Goal: Understand process/instructions: Learn about a topic

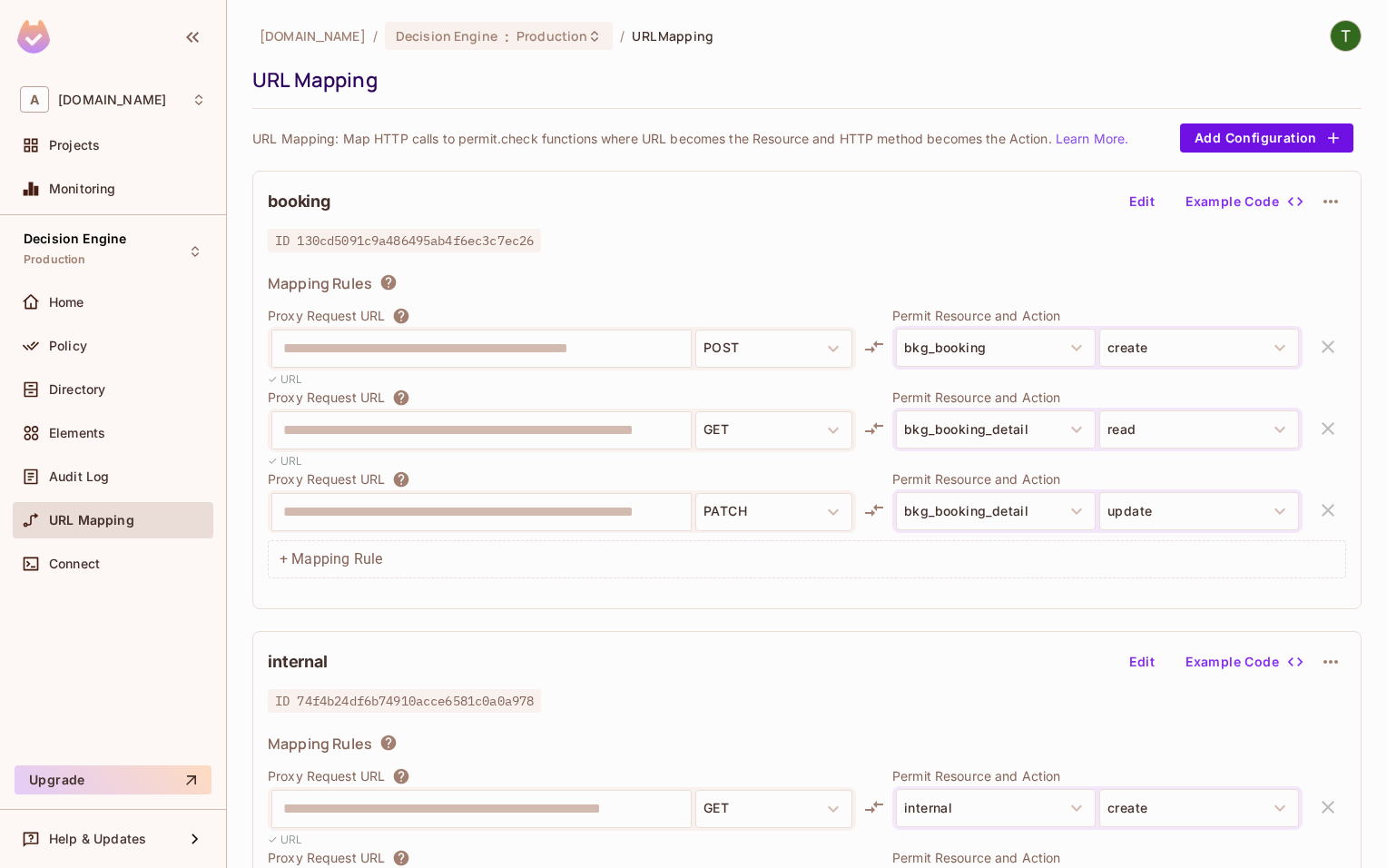
click at [555, 142] on p "URL Mapping: Map HTTP calls to permit.check functions where URL becomes the Res…" at bounding box center [691, 138] width 876 height 18
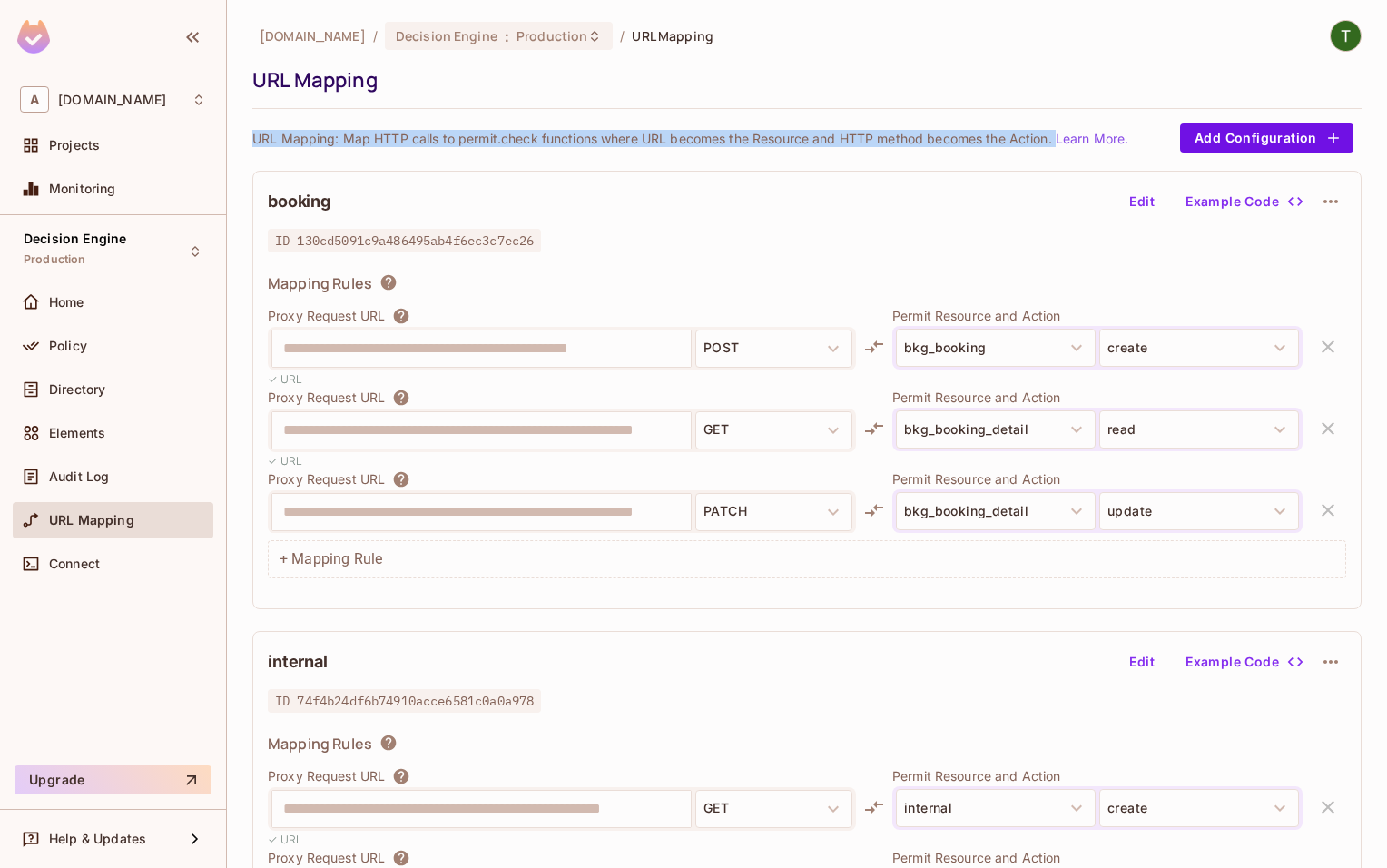
click at [555, 142] on p "URL Mapping: Map HTTP calls to permit.check functions where URL becomes the Res…" at bounding box center [691, 138] width 876 height 18
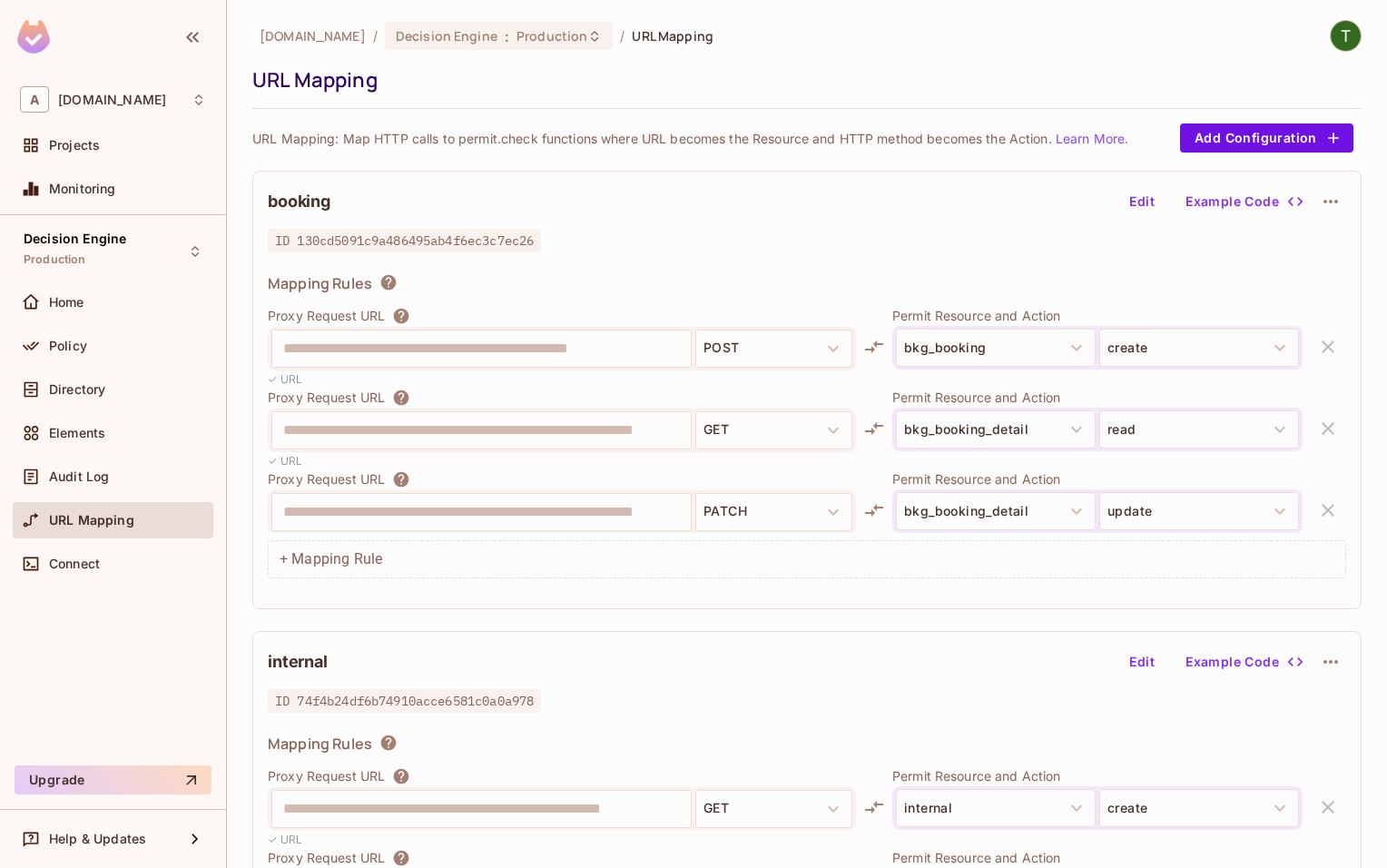
click at [554, 117] on div "**********" at bounding box center [807, 547] width 1109 height 1056
click at [481, 30] on span "Decision Engine" at bounding box center [447, 36] width 101 height 18
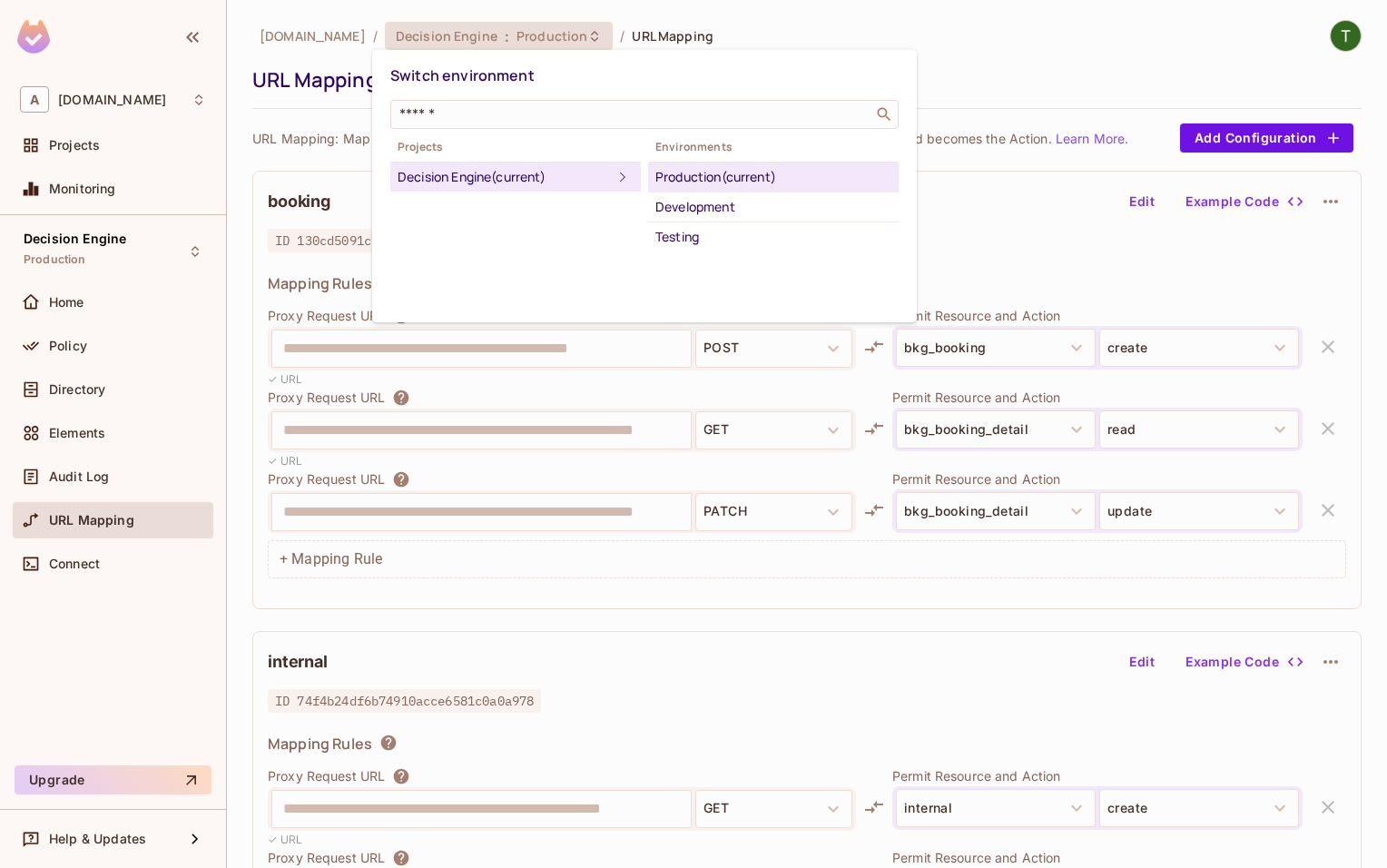
drag, startPoint x: 724, startPoint y: 229, endPoint x: 689, endPoint y: 230, distance: 35.0
click at [724, 229] on div "Testing" at bounding box center [773, 237] width 236 height 21
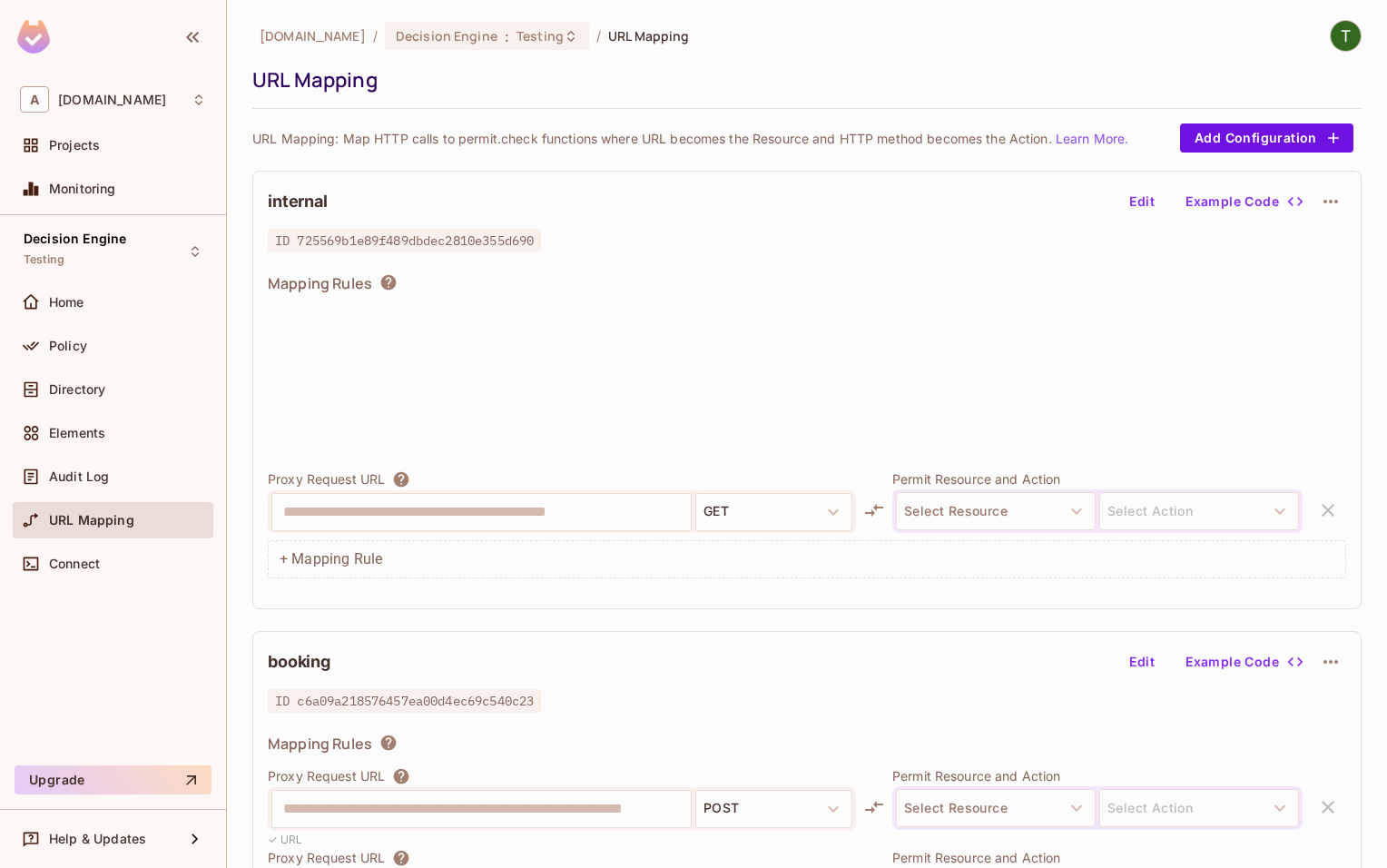
click at [85, 335] on div "Policy" at bounding box center [112, 345] width 186 height 21
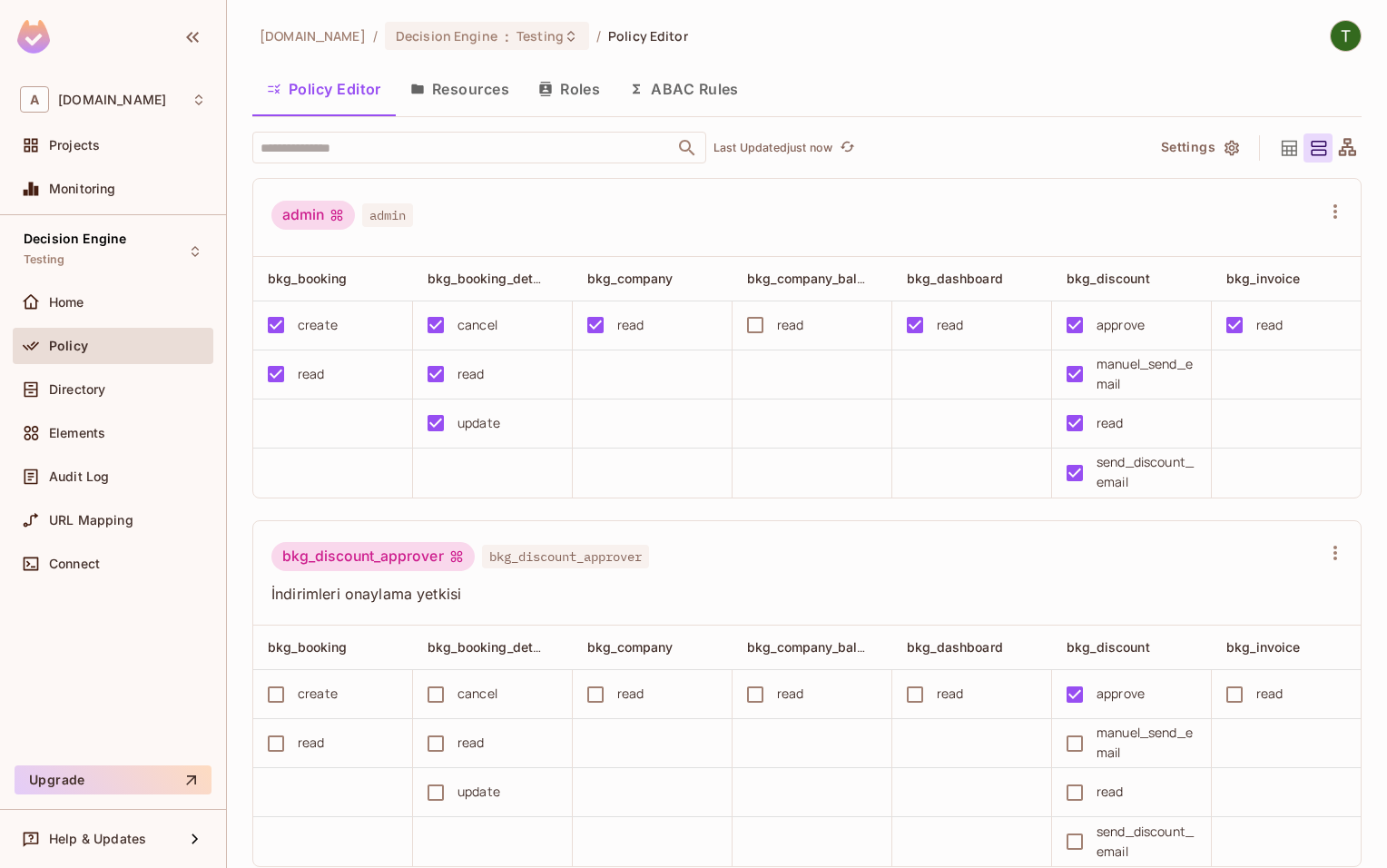
click at [470, 89] on button "Resources" at bounding box center [459, 89] width 128 height 46
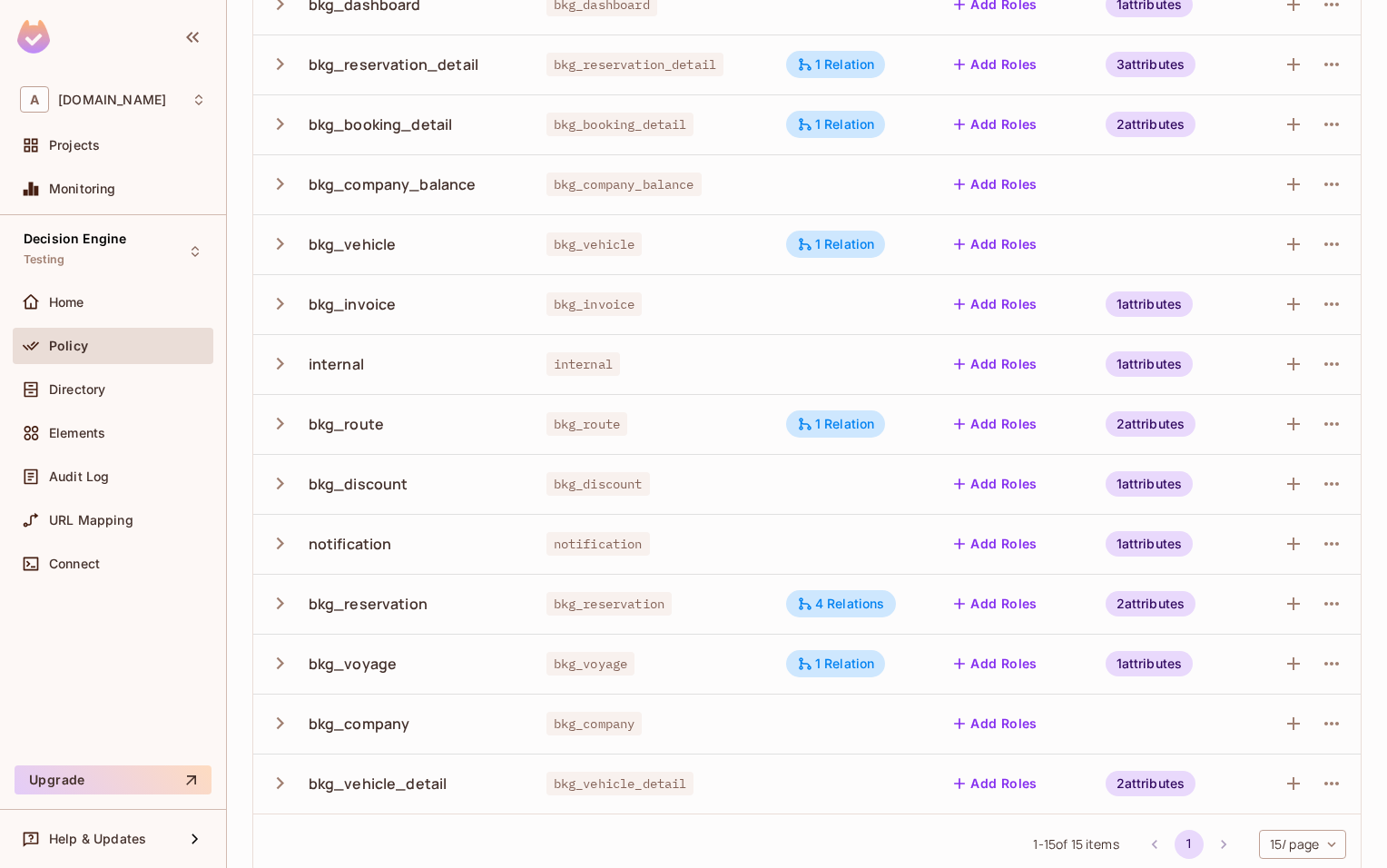
scroll to position [326, 0]
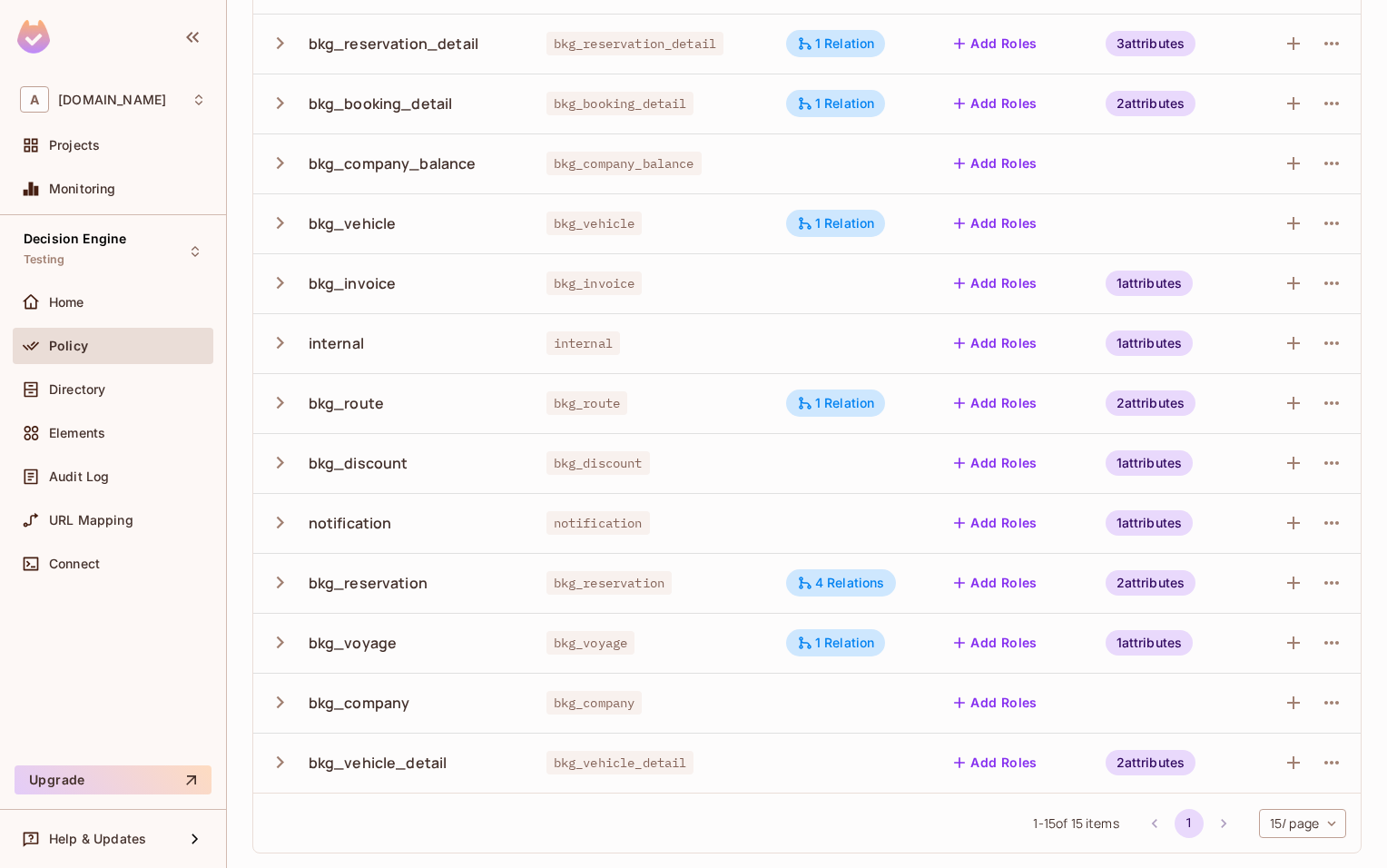
click at [346, 452] on div "bkg_discount" at bounding box center [393, 462] width 250 height 38
click at [310, 472] on div "bkg_discount" at bounding box center [393, 462] width 250 height 38
click at [289, 458] on icon "button" at bounding box center [280, 462] width 24 height 24
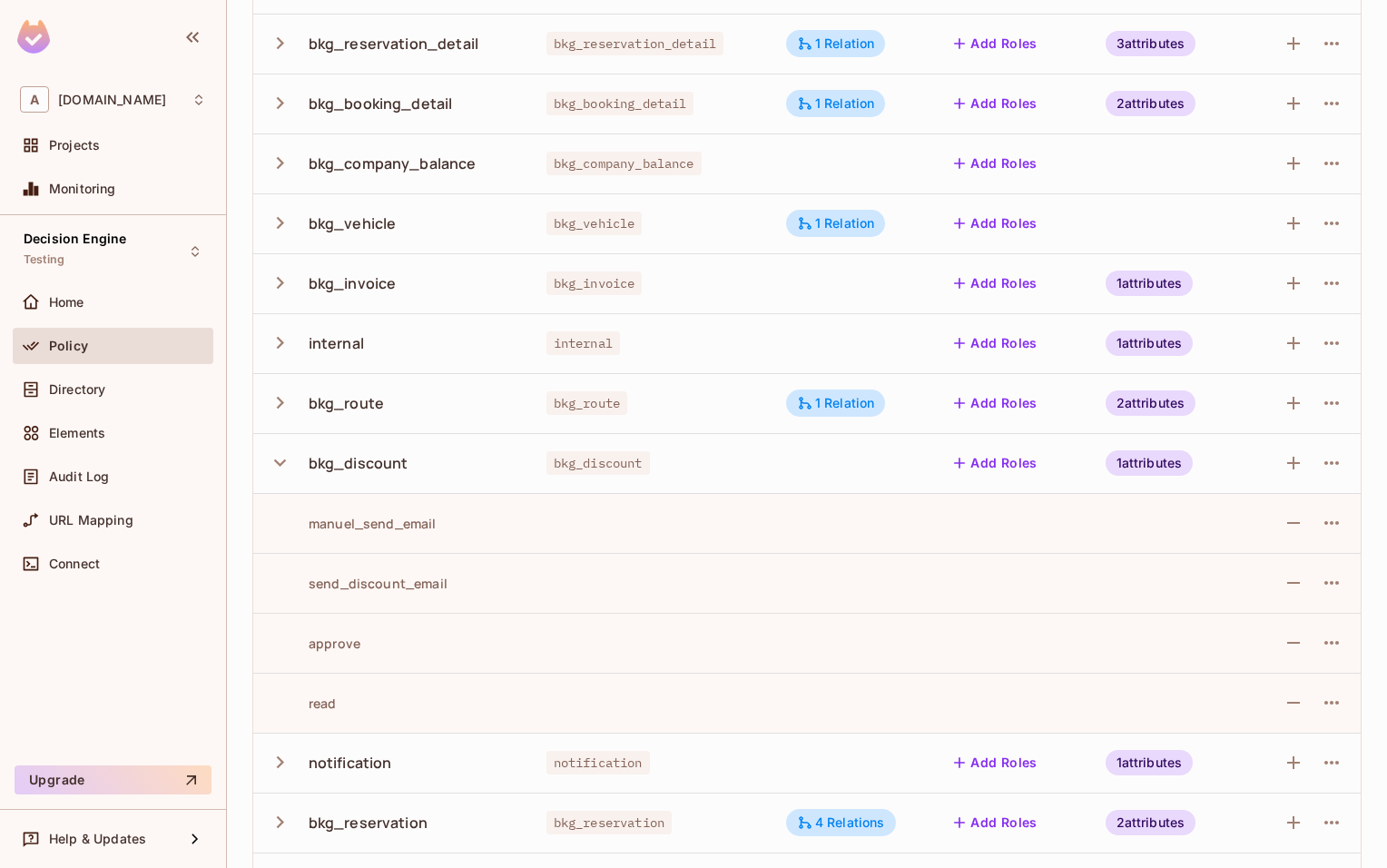
click at [406, 516] on div "manuel_send_email" at bounding box center [352, 524] width 169 height 18
click at [402, 592] on td "send_discount_email" at bounding box center [393, 582] width 279 height 59
click at [400, 587] on div "send_discount_email" at bounding box center [358, 583] width 179 height 18
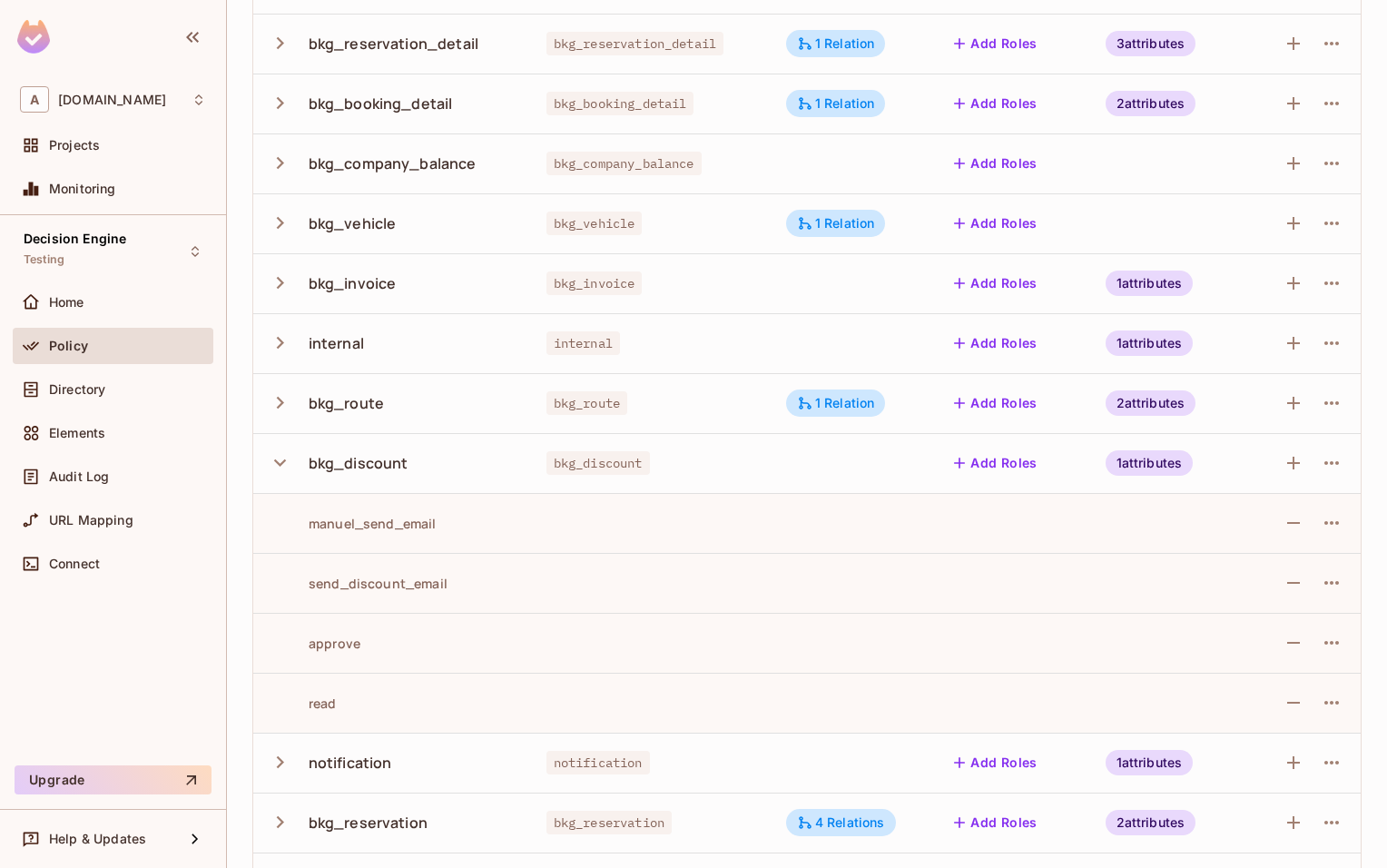
click at [331, 645] on div "approve" at bounding box center [314, 643] width 93 height 18
click at [352, 584] on div "send_discount_email" at bounding box center [358, 583] width 179 height 18
click at [369, 528] on div "manuel_send_email" at bounding box center [352, 524] width 169 height 18
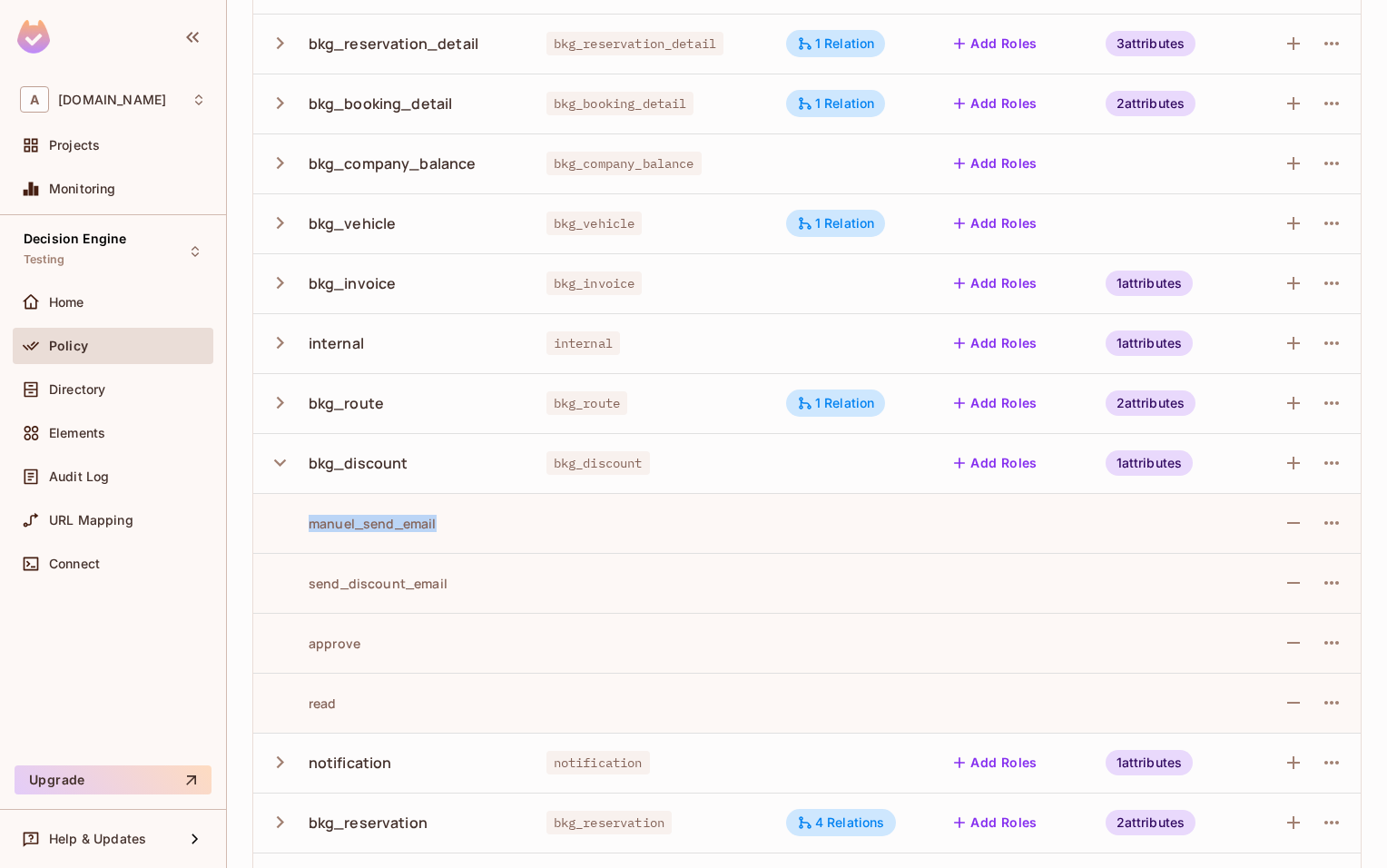
click at [369, 528] on div "manuel_send_email" at bounding box center [352, 524] width 169 height 18
click at [276, 463] on icon "button" at bounding box center [280, 462] width 24 height 24
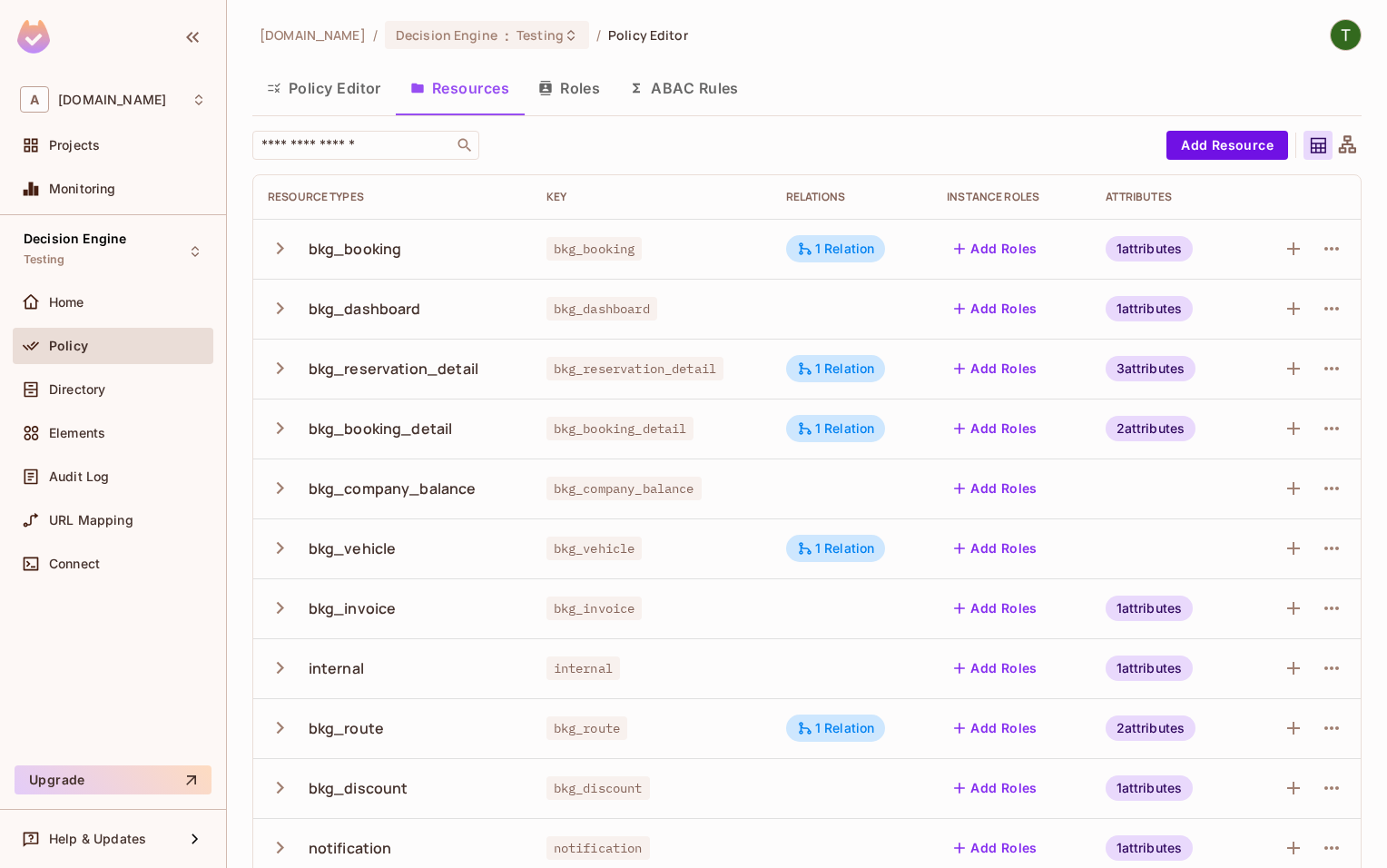
scroll to position [0, 0]
